Goal: Task Accomplishment & Management: Use online tool/utility

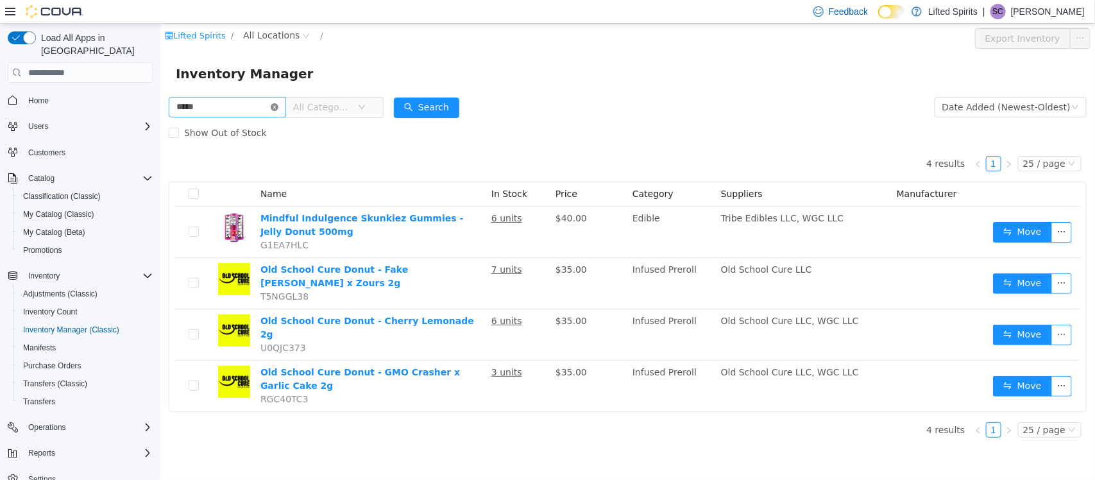
click at [278, 108] on icon "icon: close-circle" at bounding box center [274, 107] width 8 height 8
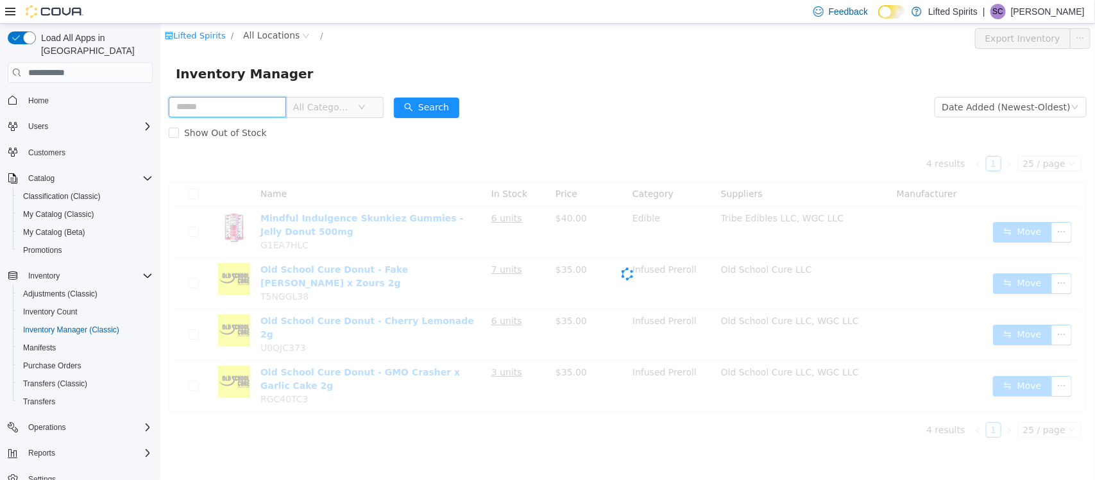
click at [266, 101] on input "text" at bounding box center [226, 107] width 117 height 21
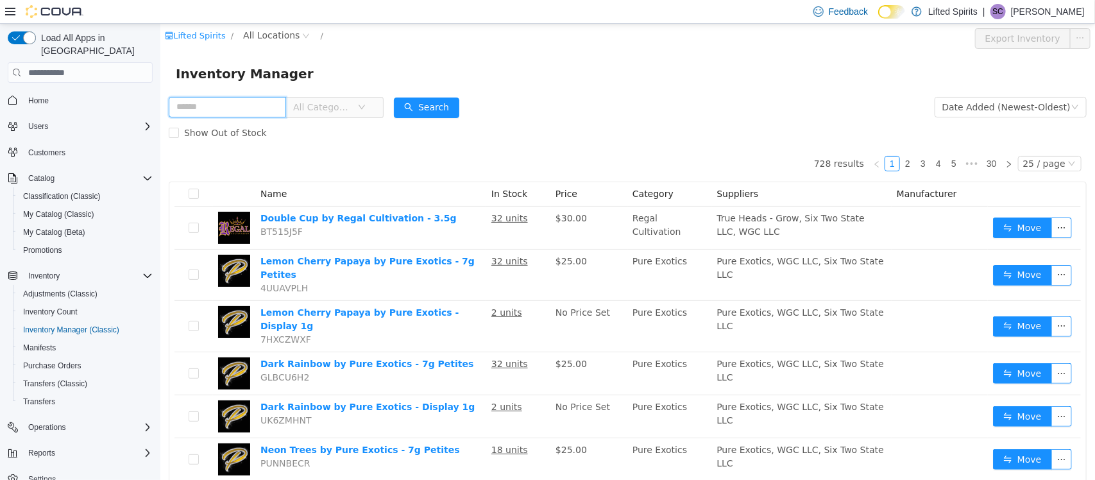
type input "*"
type input "****"
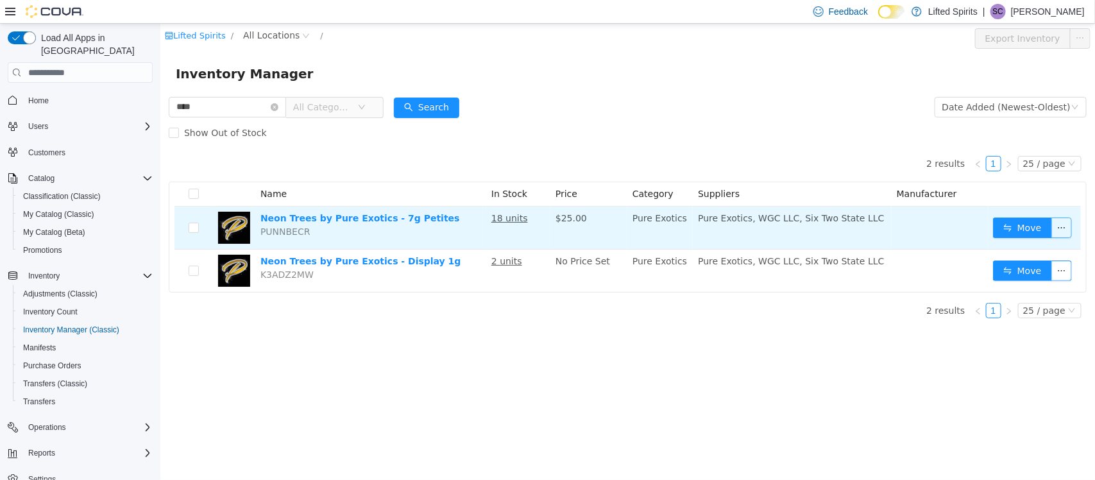
click at [1059, 232] on button "button" at bounding box center [1061, 228] width 21 height 21
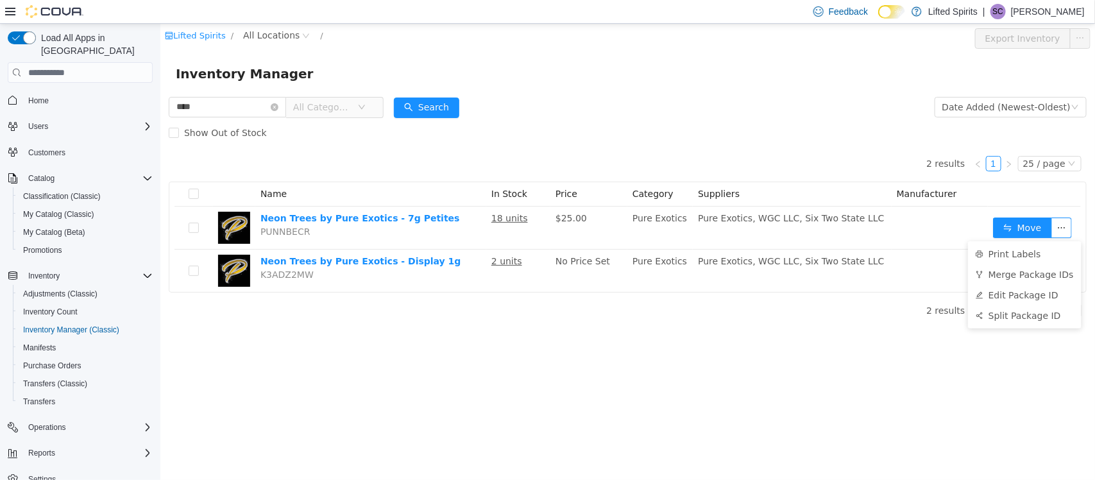
click at [654, 166] on div "2 results 1 25 / page Name In Stock Price Category Suppliers Manufacturer Neon …" at bounding box center [627, 219] width 918 height 147
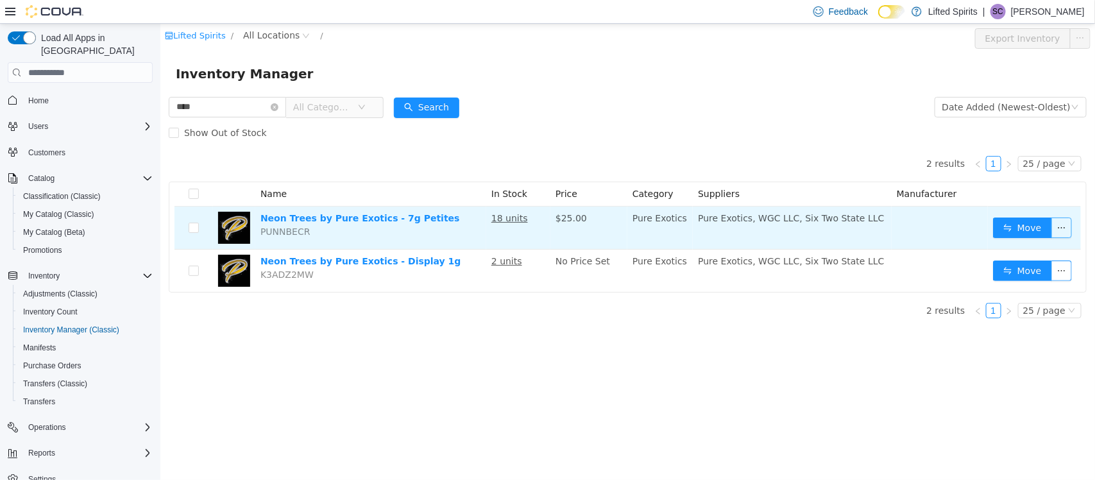
click at [1063, 232] on button "button" at bounding box center [1061, 228] width 21 height 21
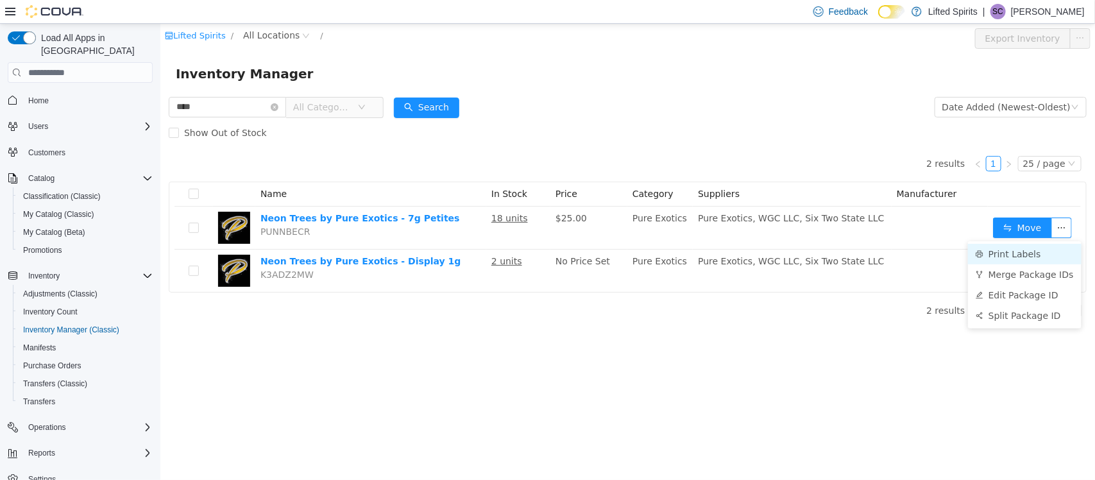
click at [1025, 253] on li "Print Labels" at bounding box center [1025, 254] width 114 height 21
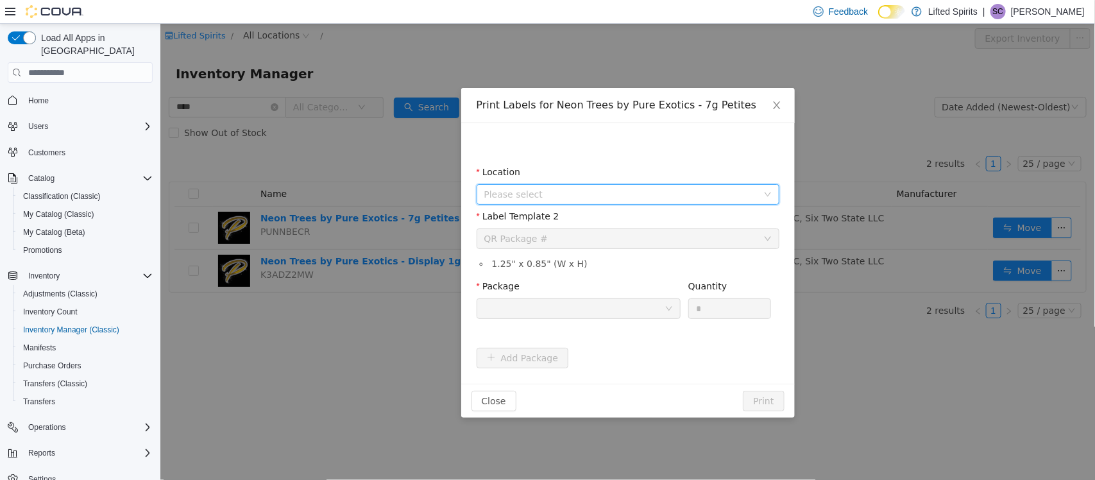
click at [553, 197] on span "Please select" at bounding box center [620, 194] width 273 height 13
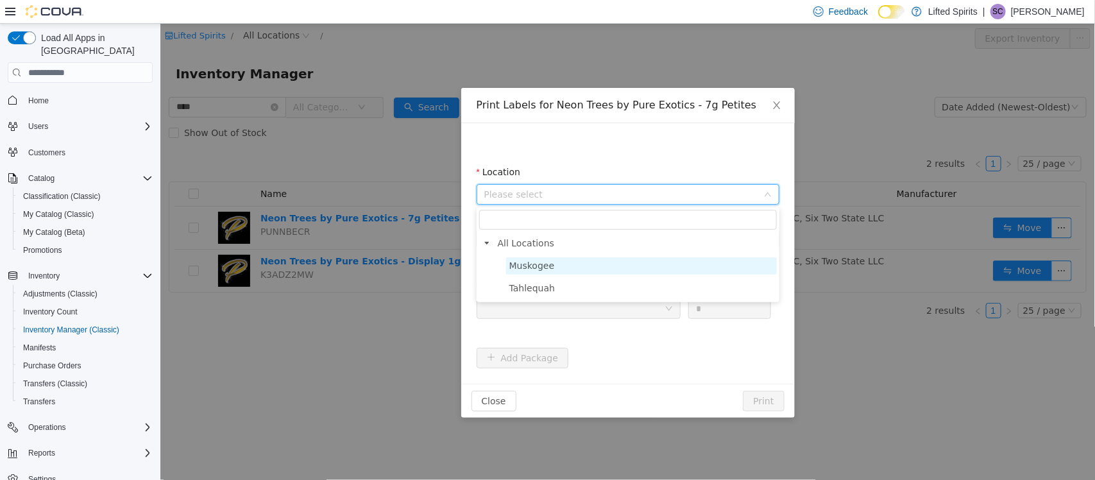
click at [534, 261] on span "Muskogee" at bounding box center [532, 266] width 46 height 10
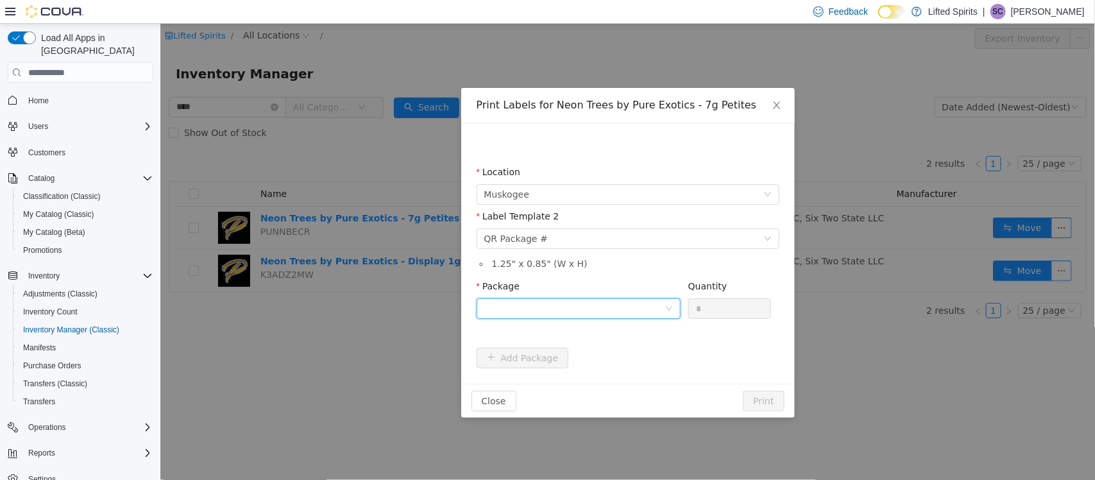
click at [564, 304] on div at bounding box center [574, 308] width 180 height 19
click at [553, 350] on strong "1A40E01000027F7000014503" at bounding box center [559, 355] width 151 height 10
click at [712, 307] on input "*" at bounding box center [730, 308] width 82 height 19
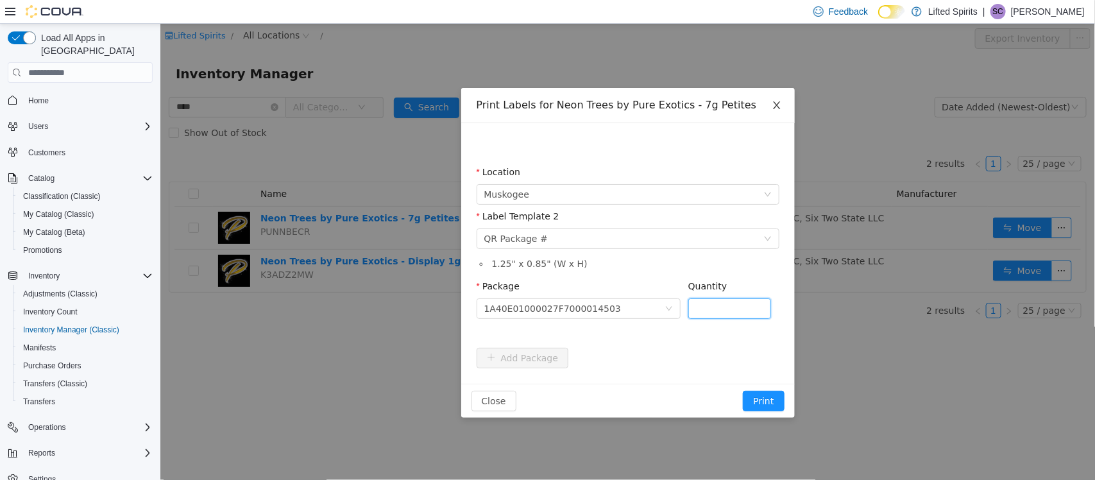
click at [773, 101] on icon "icon: close" at bounding box center [776, 105] width 10 height 10
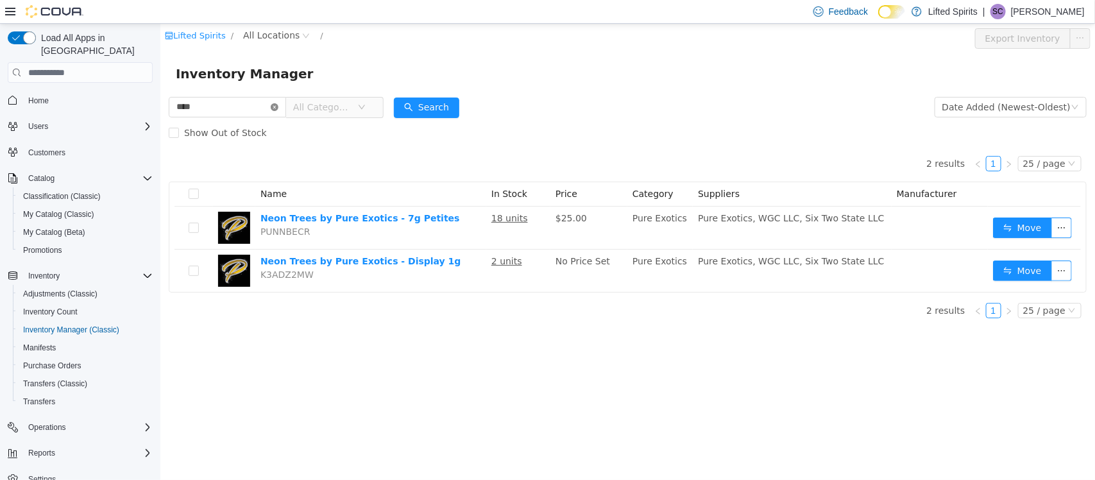
click at [278, 105] on icon "icon: close-circle" at bounding box center [274, 107] width 8 height 8
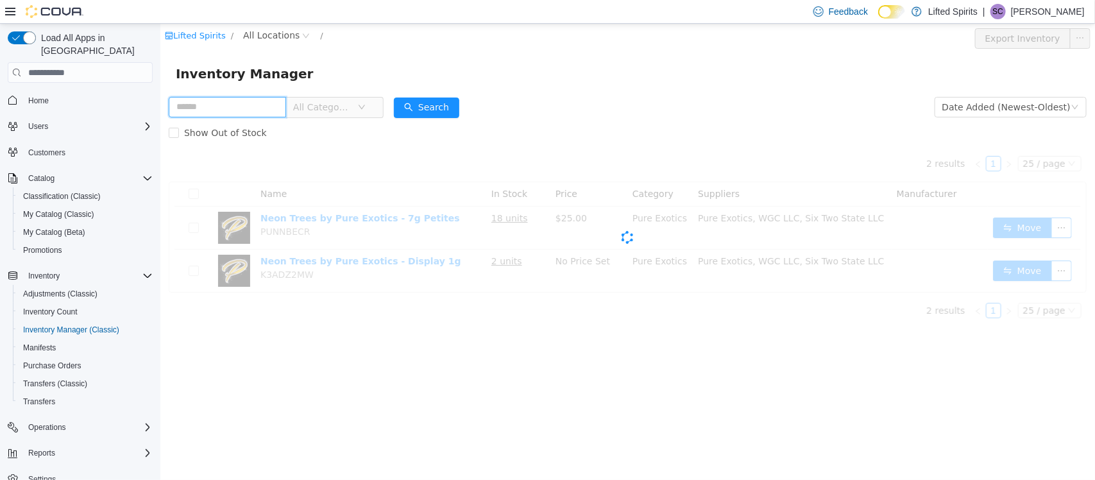
click at [285, 105] on input "text" at bounding box center [226, 107] width 117 height 21
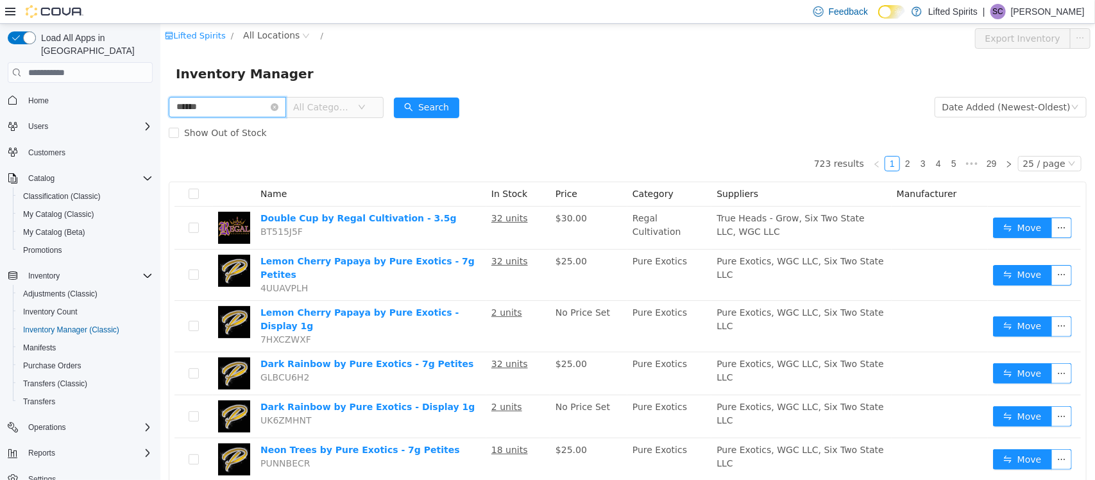
type input "******"
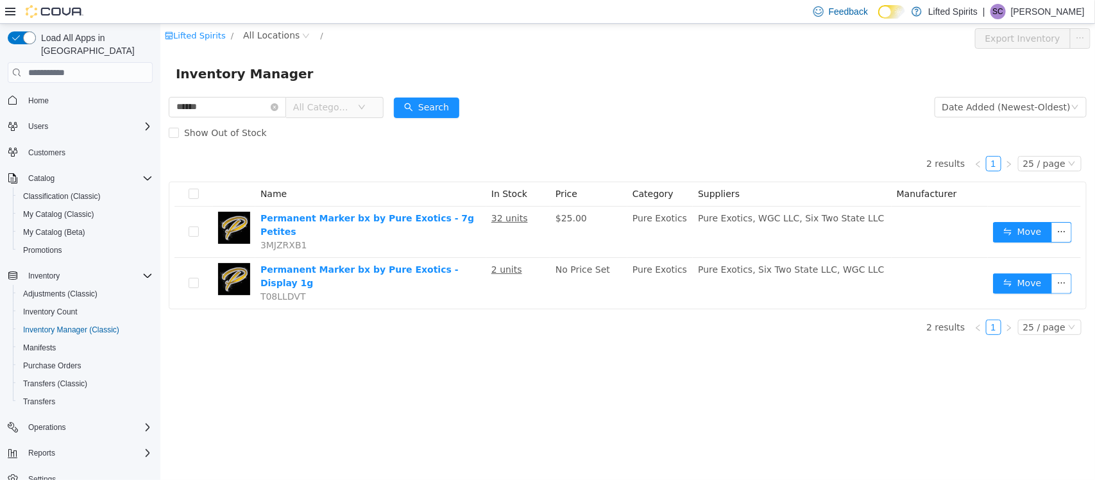
click at [683, 155] on div "2 results 1 25 / page Name In Stock Price Category Suppliers Manufacturer Perma…" at bounding box center [627, 228] width 918 height 164
